Goal: Check status: Check status

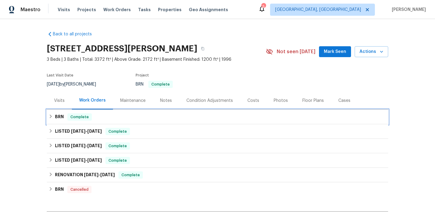
click at [114, 120] on div "BRN Complete" at bounding box center [218, 116] width 338 height 7
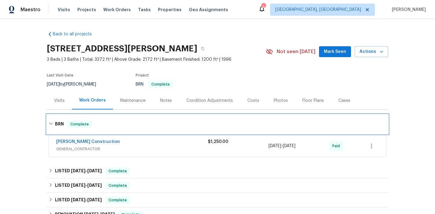
scroll to position [1, 0]
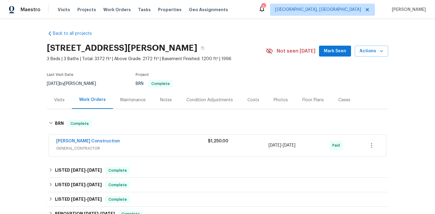
click at [346, 16] on div "Maestro Visits Projects Work Orders Tasks Properties Geo Assignments 5 [GEOGRAP…" at bounding box center [217, 9] width 435 height 19
click at [347, 12] on span "[GEOGRAPHIC_DATA], [GEOGRAPHIC_DATA]" at bounding box center [318, 10] width 86 height 6
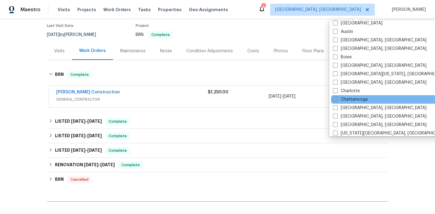
scroll to position [33, 0]
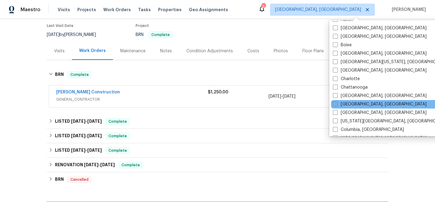
click at [336, 106] on span at bounding box center [335, 104] width 5 height 5
click at [336, 105] on input "[GEOGRAPHIC_DATA], [GEOGRAPHIC_DATA]" at bounding box center [335, 103] width 4 height 4
checkbox input "true"
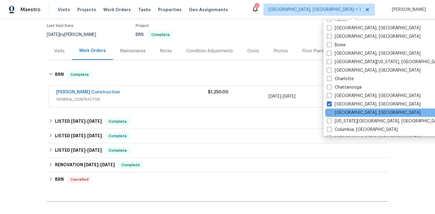
click at [330, 112] on span at bounding box center [329, 112] width 5 height 5
click at [330, 112] on input "[GEOGRAPHIC_DATA], [GEOGRAPHIC_DATA]" at bounding box center [329, 112] width 4 height 4
checkbox input "true"
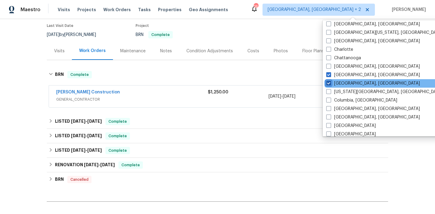
scroll to position [63, 0]
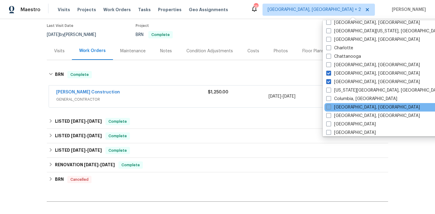
click at [326, 107] on span at bounding box center [328, 107] width 5 height 5
click at [326, 107] on input "[GEOGRAPHIC_DATA], [GEOGRAPHIC_DATA]" at bounding box center [328, 106] width 4 height 4
checkbox input "true"
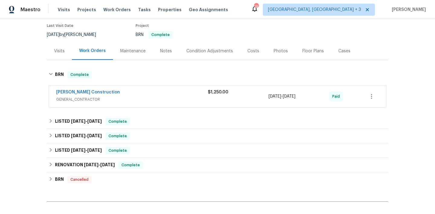
click at [281, 36] on section "[STREET_ADDRESS][PERSON_NAME] 3 Beds | 3 Baths | Total: 3372 ft² | Above Grade:…" at bounding box center [217, 16] width 341 height 51
click at [116, 12] on span "Work Orders" at bounding box center [116, 10] width 27 height 6
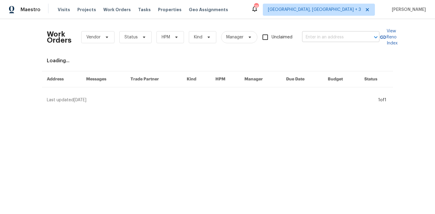
click at [317, 36] on input "text" at bounding box center [332, 37] width 60 height 9
type input "1697 at"
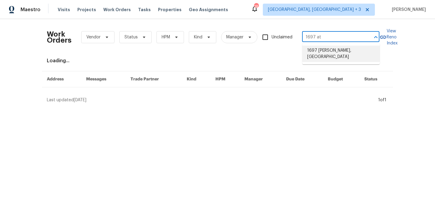
click at [320, 50] on li "1697 [PERSON_NAME], [GEOGRAPHIC_DATA]" at bounding box center [340, 54] width 77 height 16
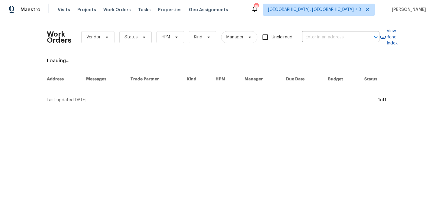
type input "1697 [PERSON_NAME], [GEOGRAPHIC_DATA]"
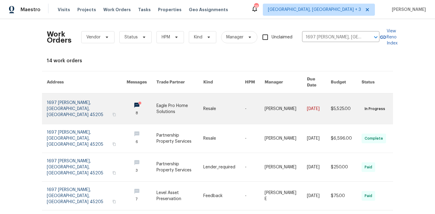
click at [81, 103] on link at bounding box center [87, 108] width 80 height 31
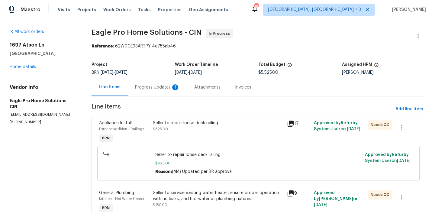
click at [153, 86] on div "Progress Updates 1" at bounding box center [157, 87] width 45 height 6
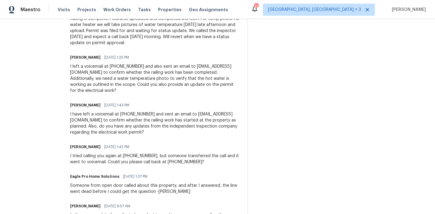
scroll to position [211, 0]
